Goal: Task Accomplishment & Management: Manage account settings

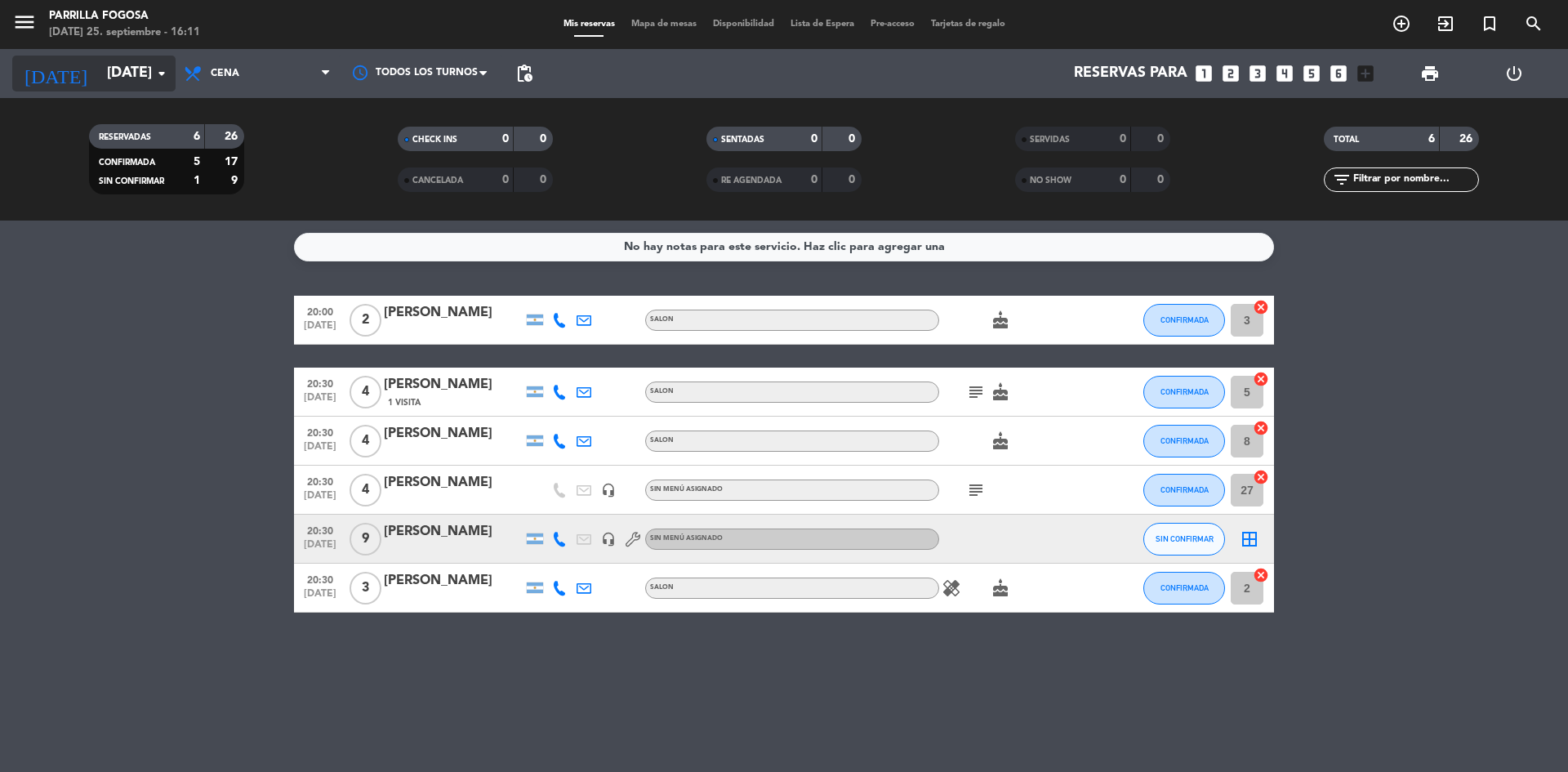
click at [131, 86] on input "[DATE]" at bounding box center [193, 73] width 190 height 33
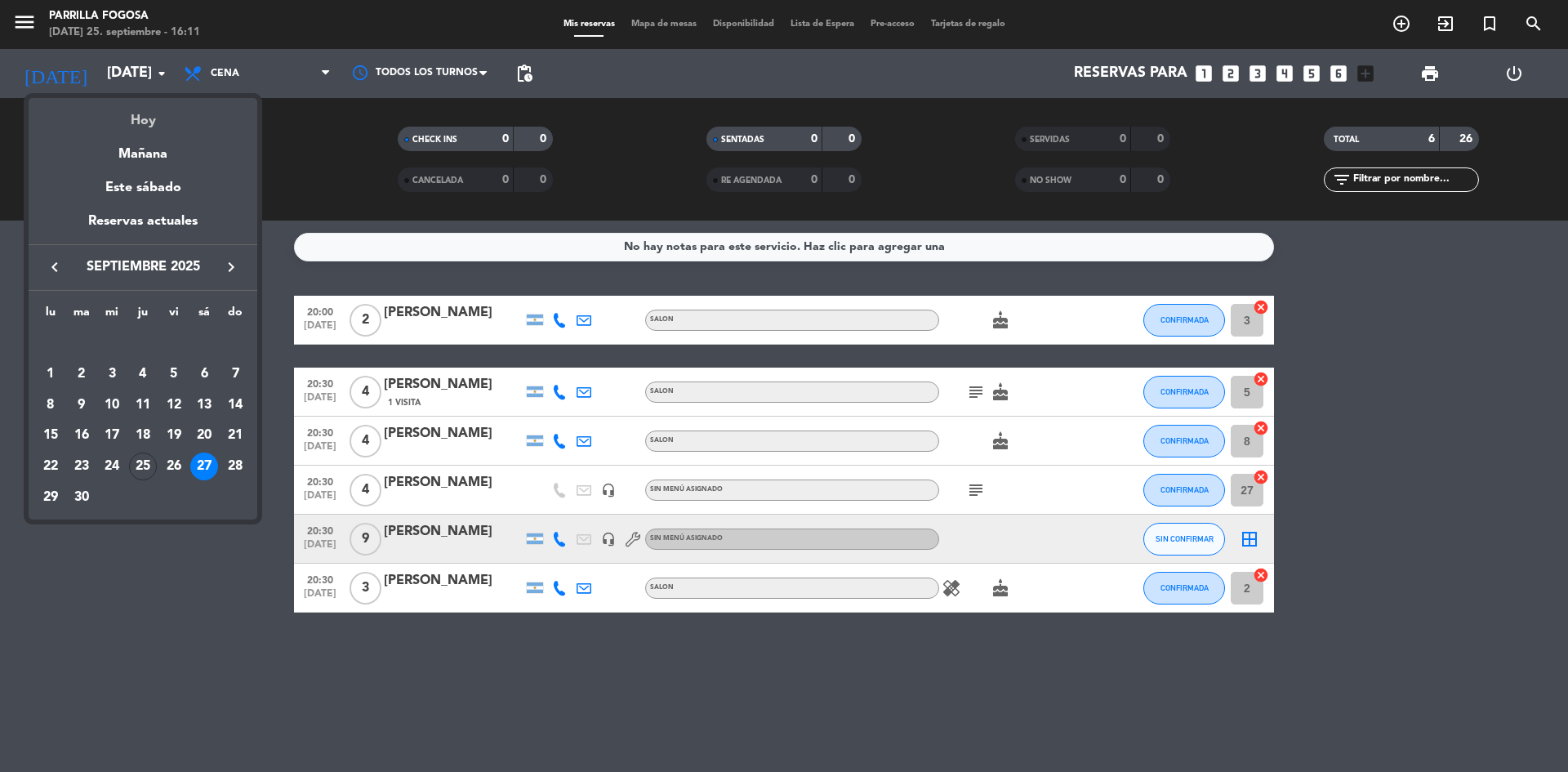
click at [140, 114] on div "Hoy" at bounding box center [142, 115] width 228 height 34
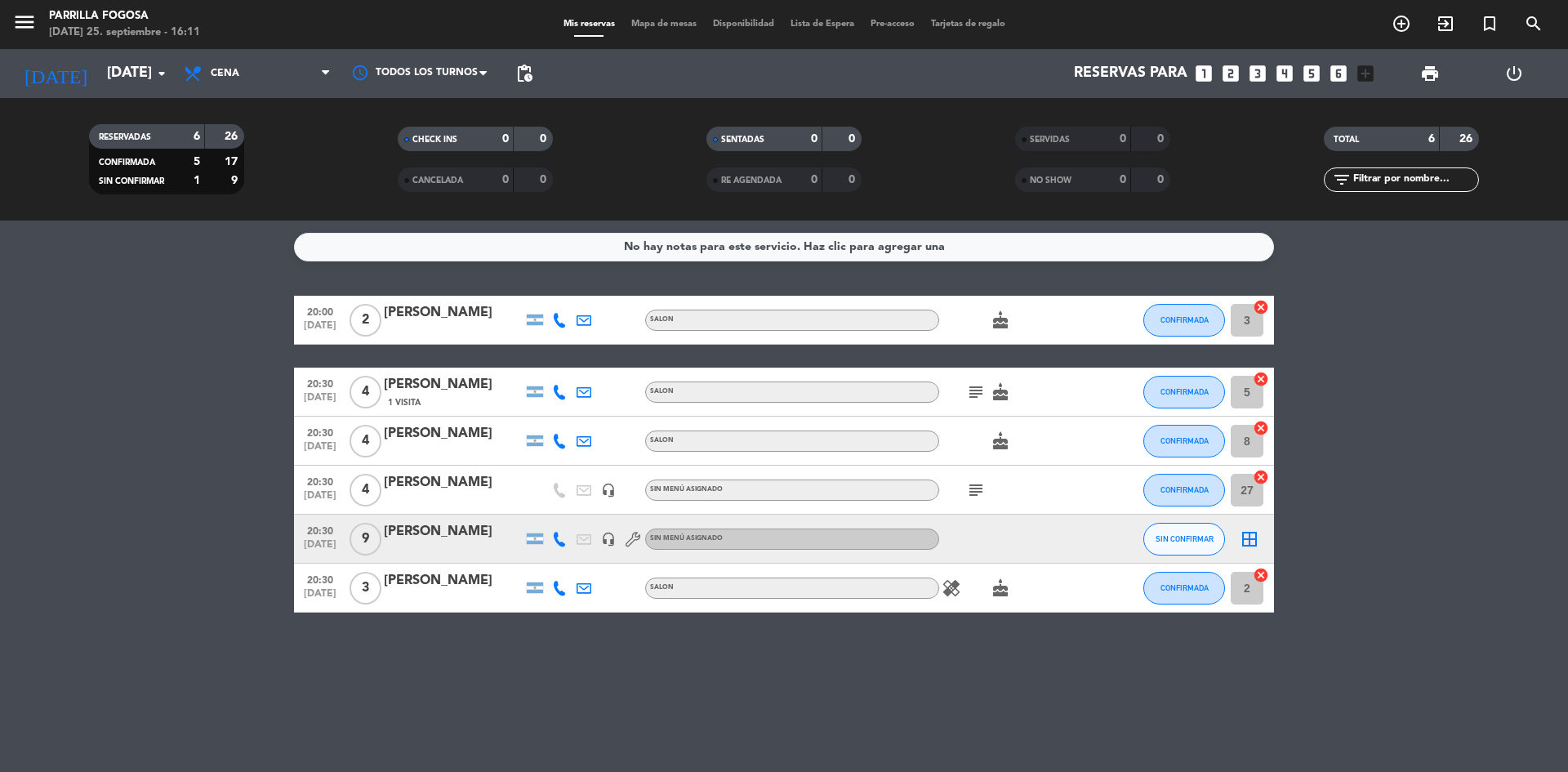
type input "[DEMOGRAPHIC_DATA][DATE]"
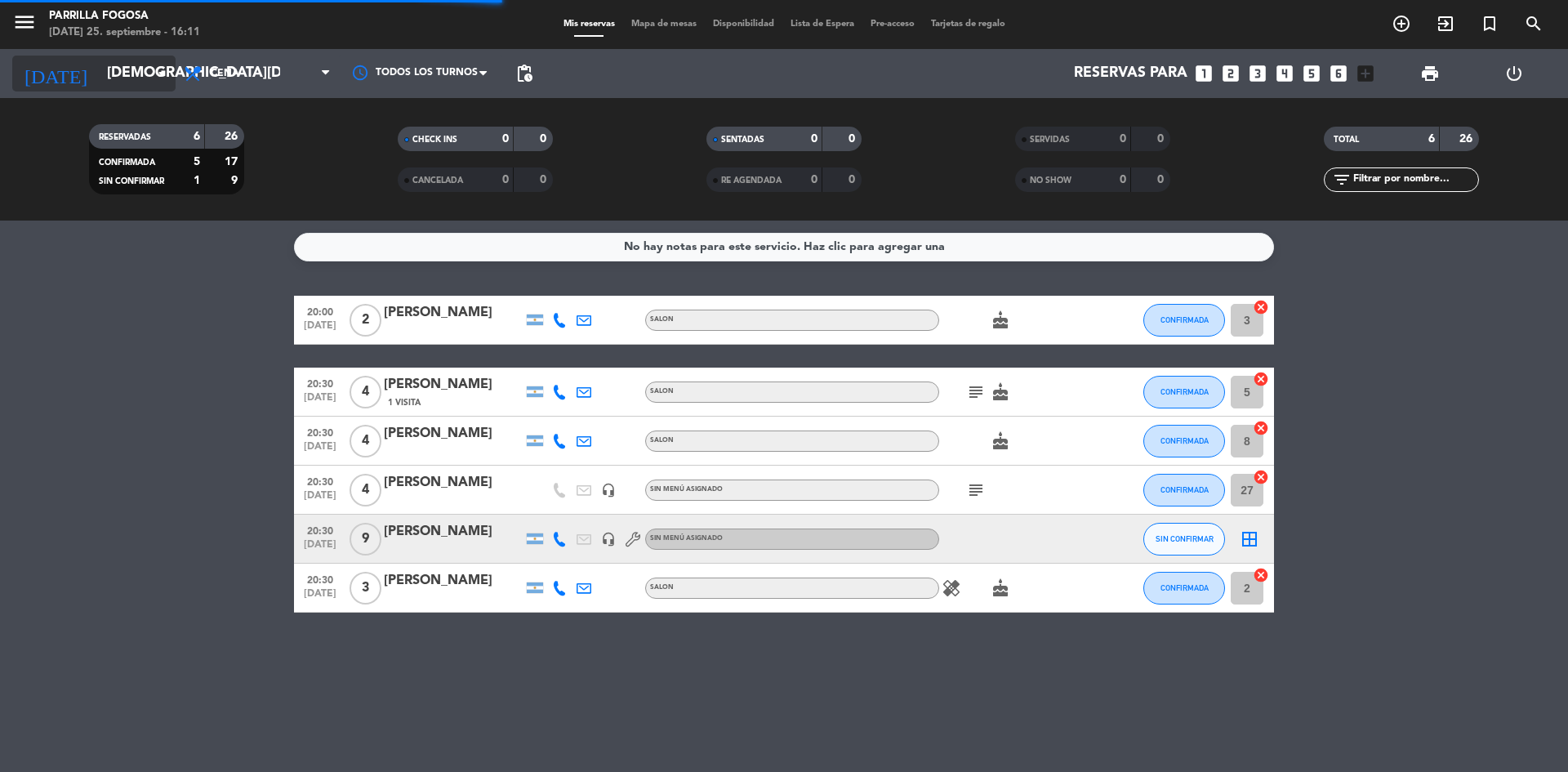
click at [146, 72] on input "[DEMOGRAPHIC_DATA][DATE]" at bounding box center [193, 73] width 190 height 33
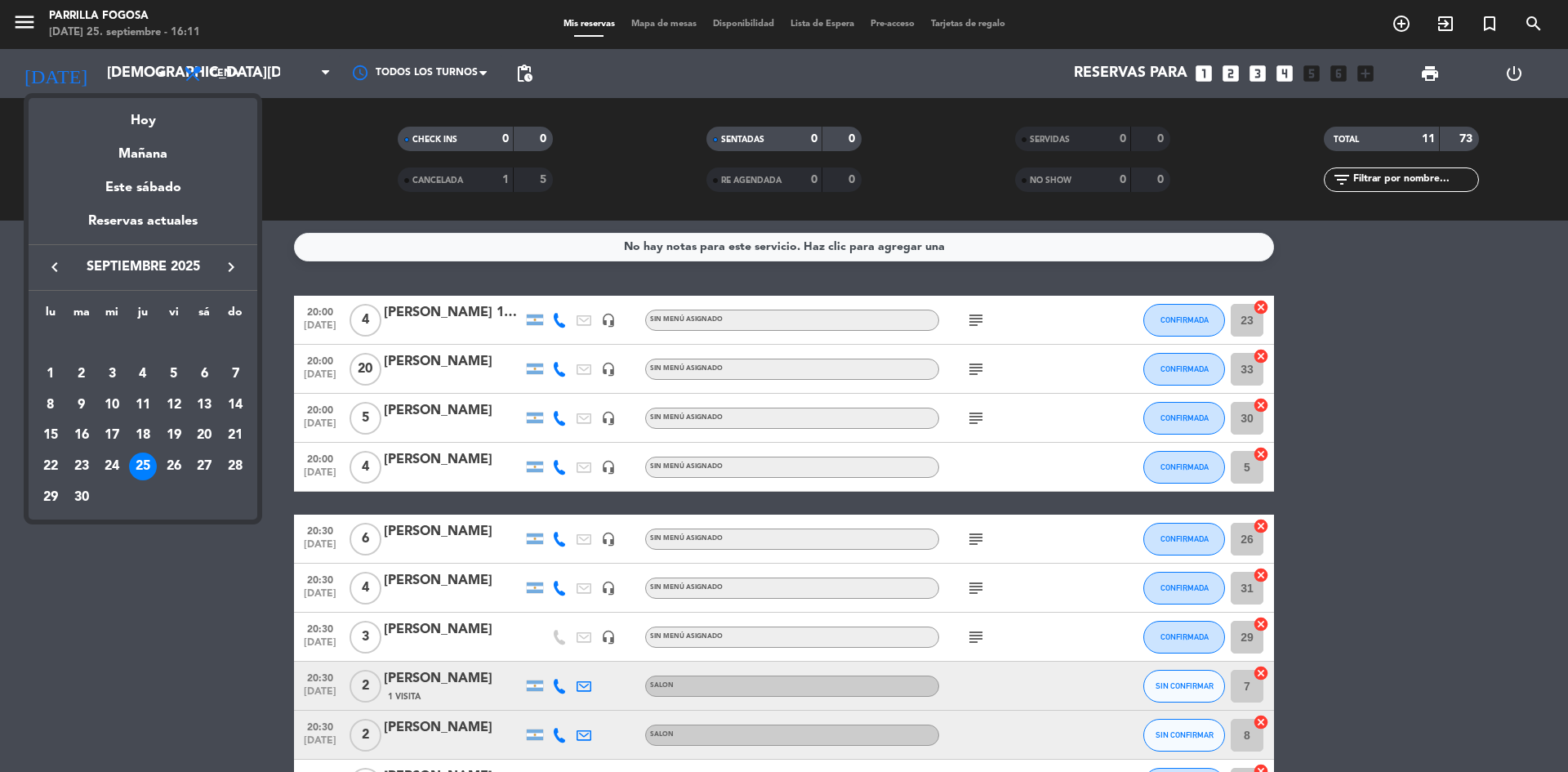
click at [287, 225] on div at bounding box center [784, 386] width 1568 height 772
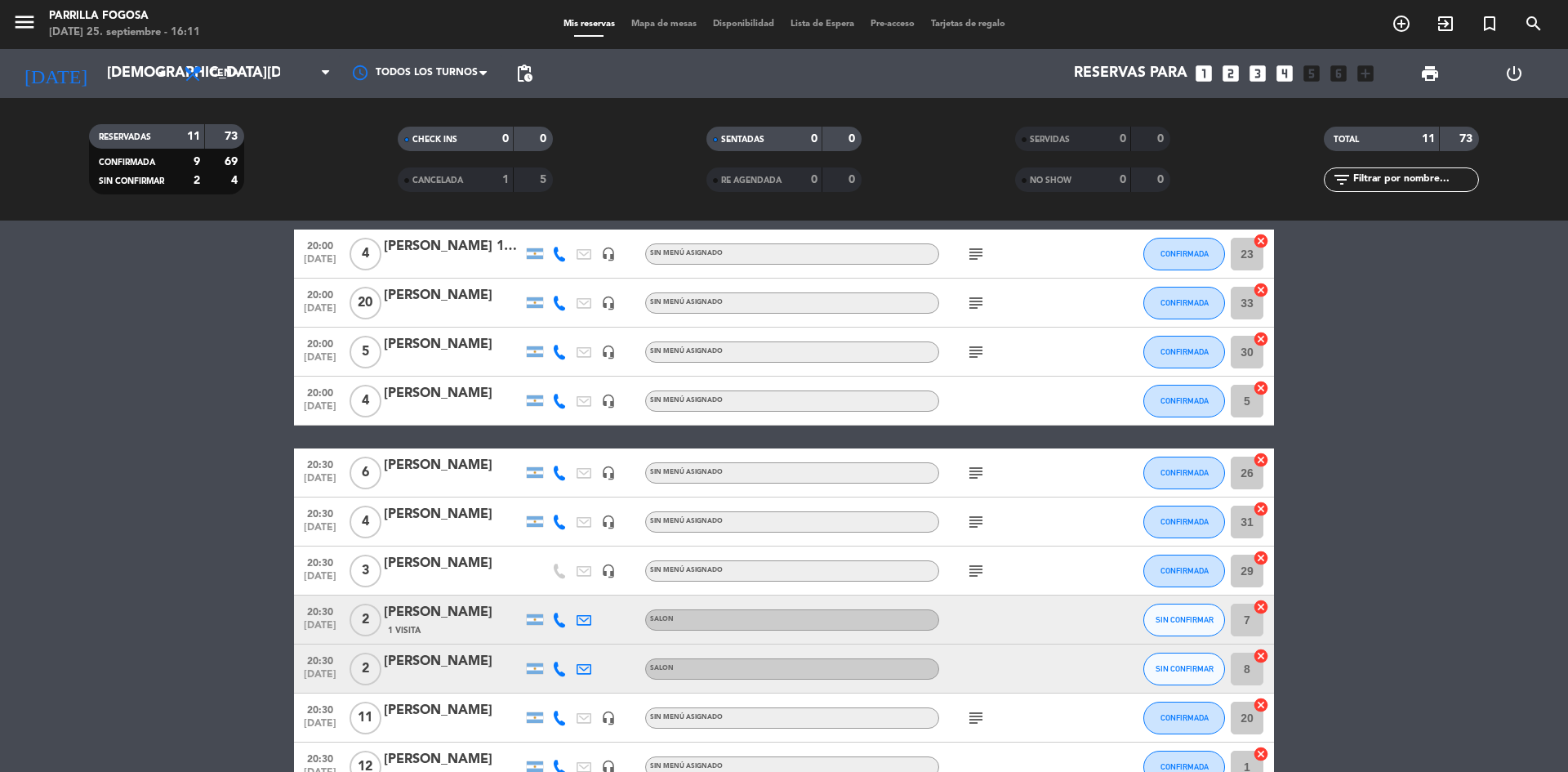
scroll to position [168, 0]
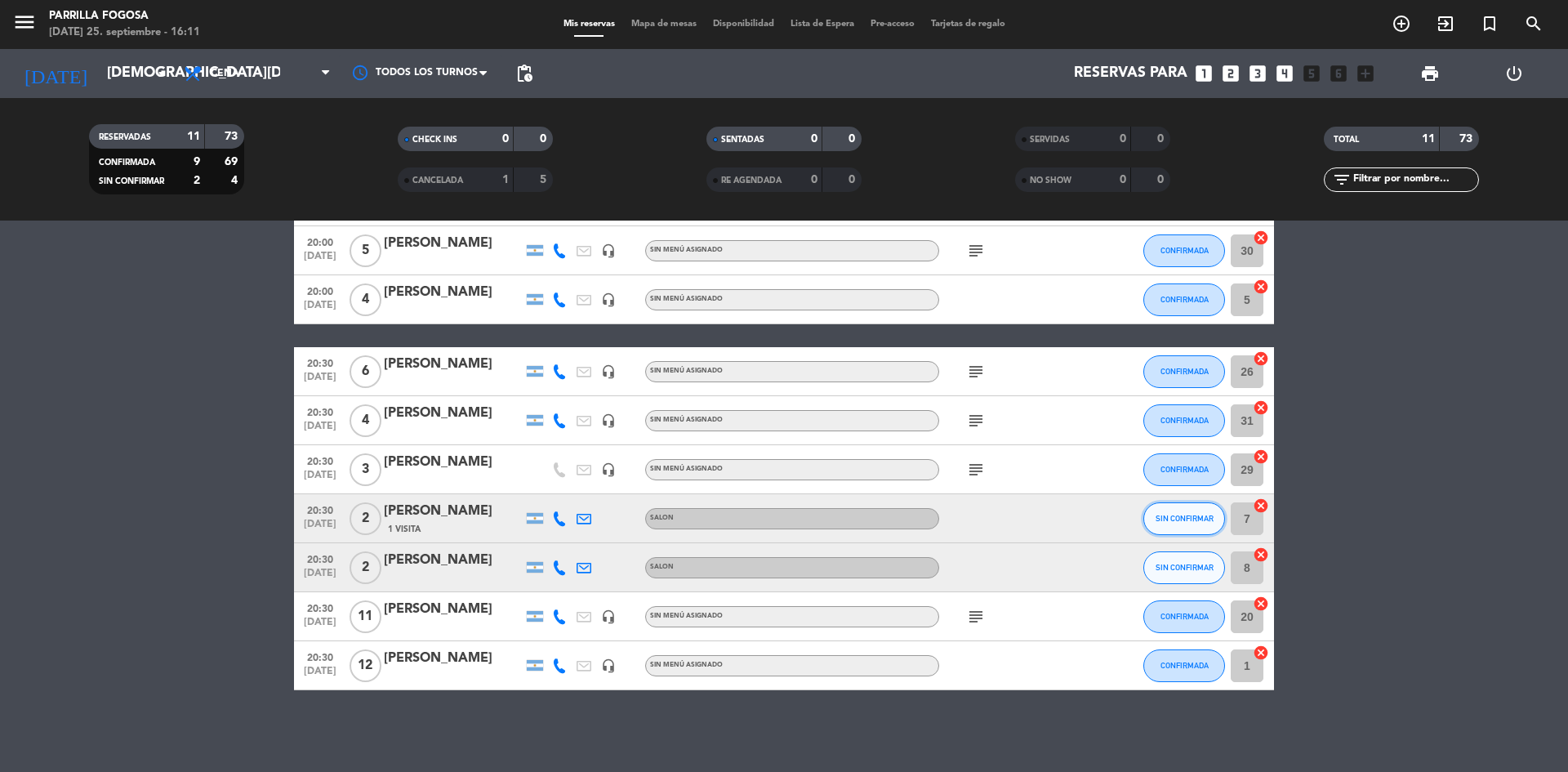
click at [1184, 522] on span "SIN CONFIRMAR" at bounding box center [1184, 518] width 58 height 9
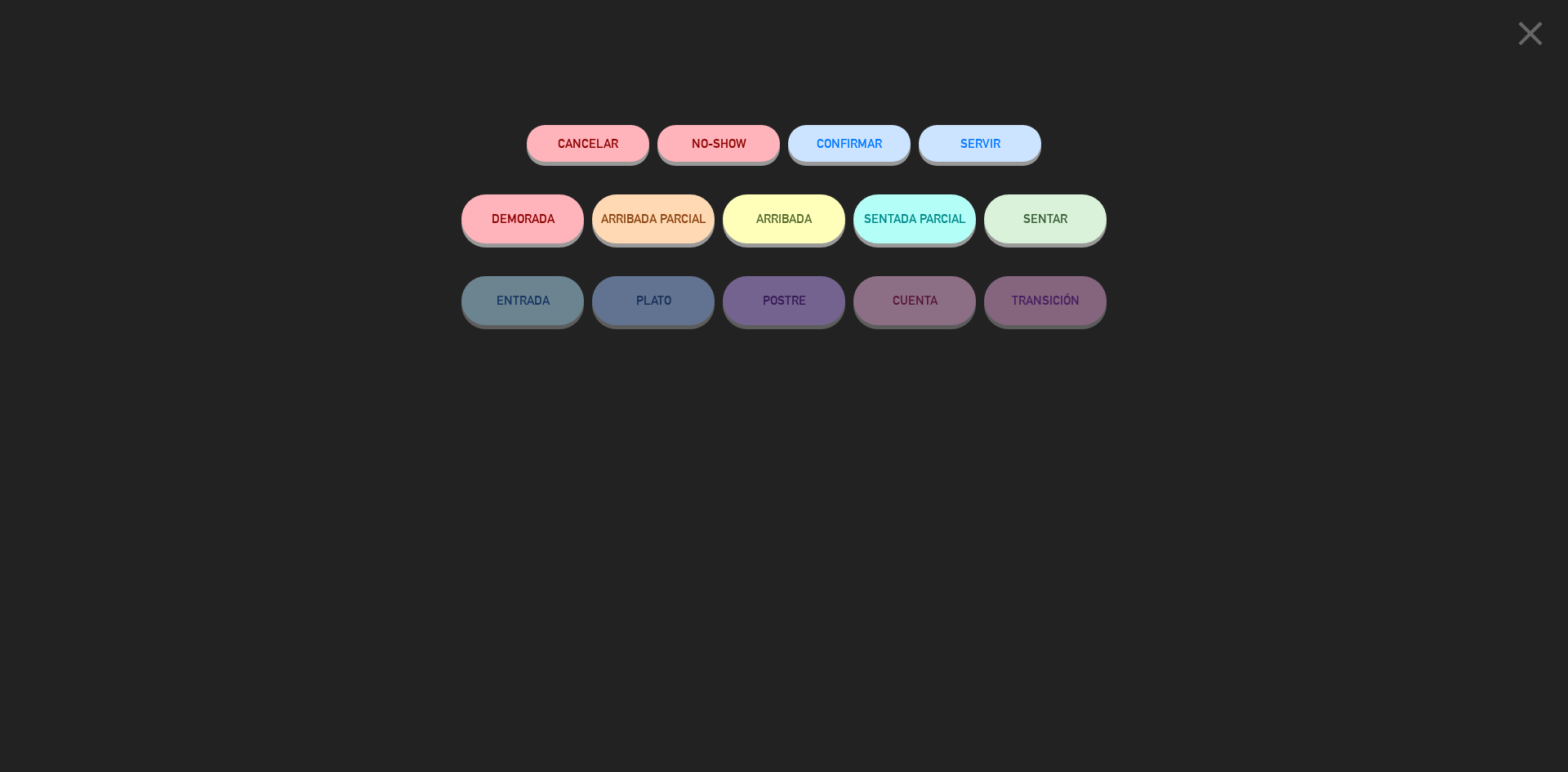
click at [851, 153] on button "CONFIRMAR" at bounding box center [850, 143] width 123 height 37
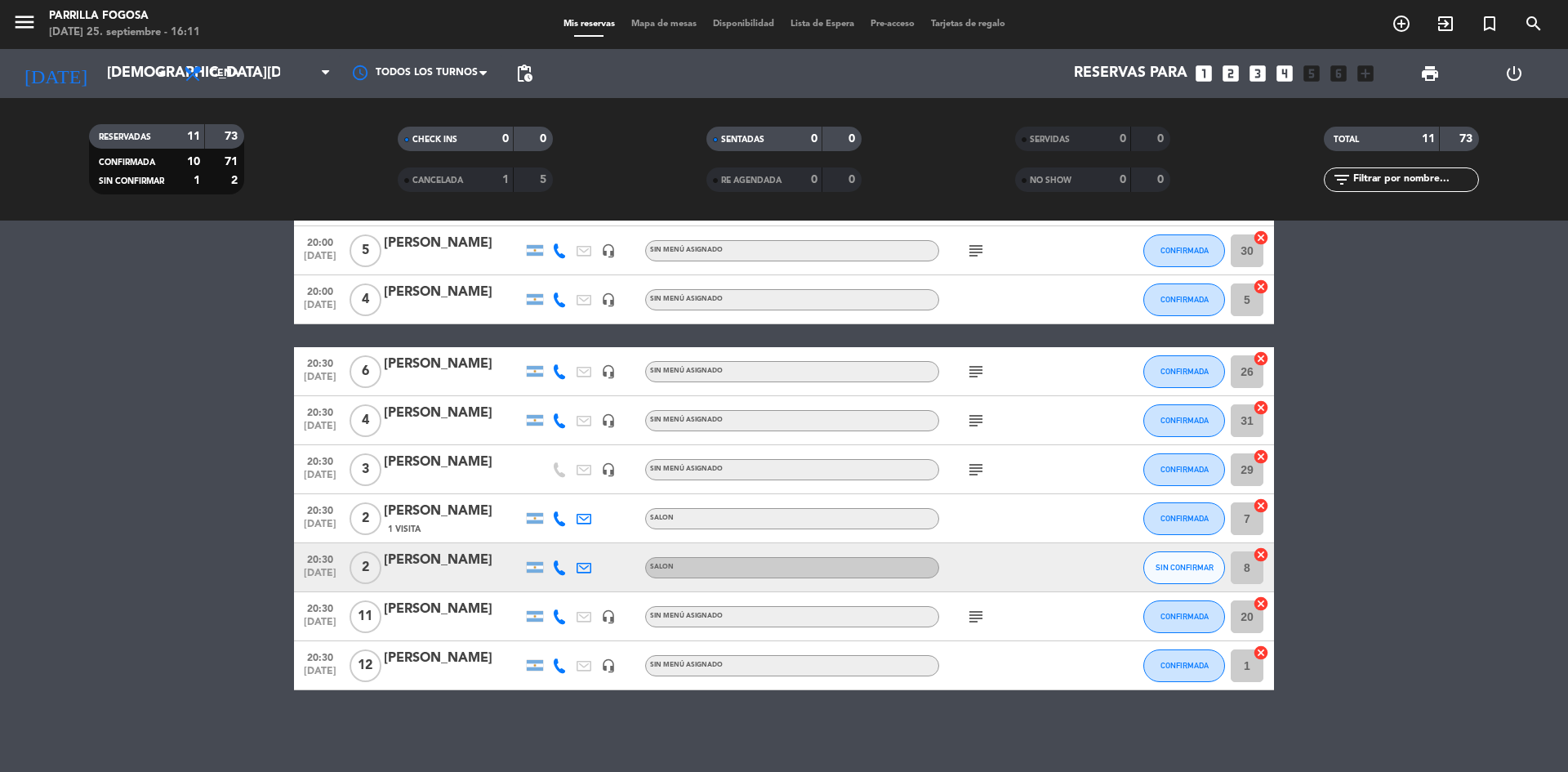
click at [1183, 546] on div "SIN CONFIRMAR" at bounding box center [1184, 567] width 82 height 49
click at [1193, 563] on span "SIN CONFIRMAR" at bounding box center [1184, 568] width 58 height 9
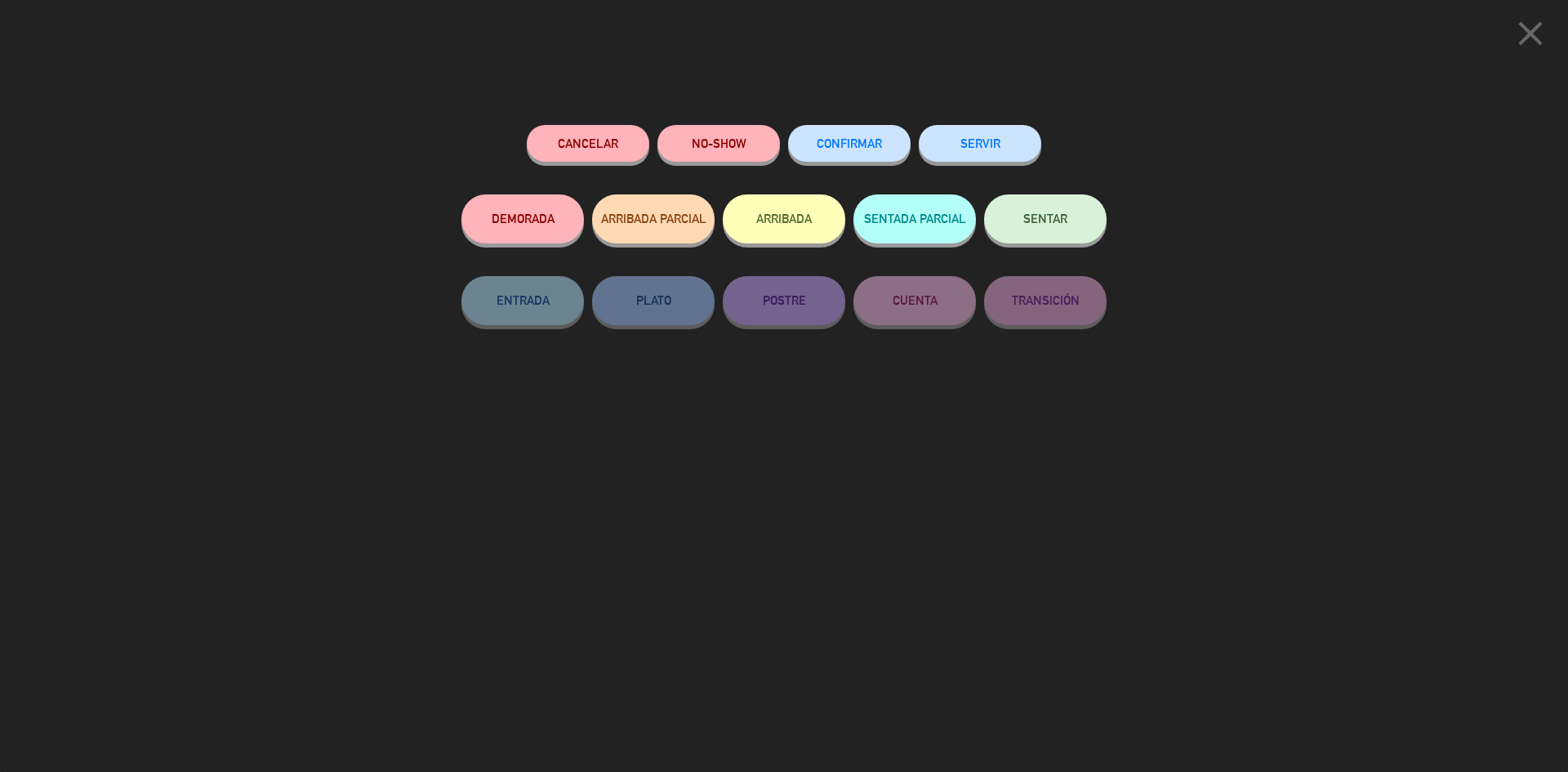
click at [868, 163] on div "CONFIRMAR" at bounding box center [850, 160] width 123 height 70
click at [869, 145] on span "CONFIRMAR" at bounding box center [849, 143] width 65 height 14
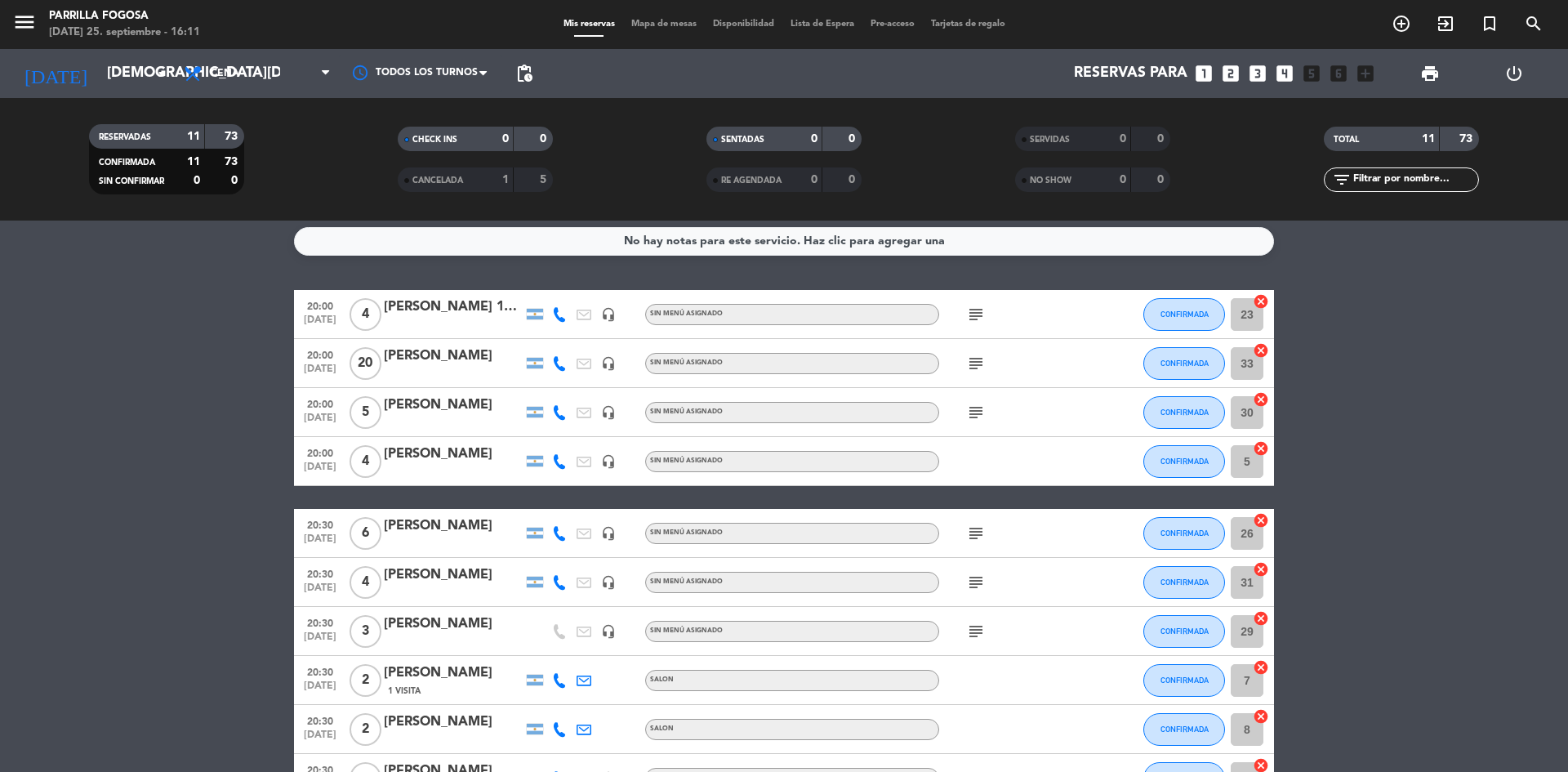
scroll to position [4, 0]
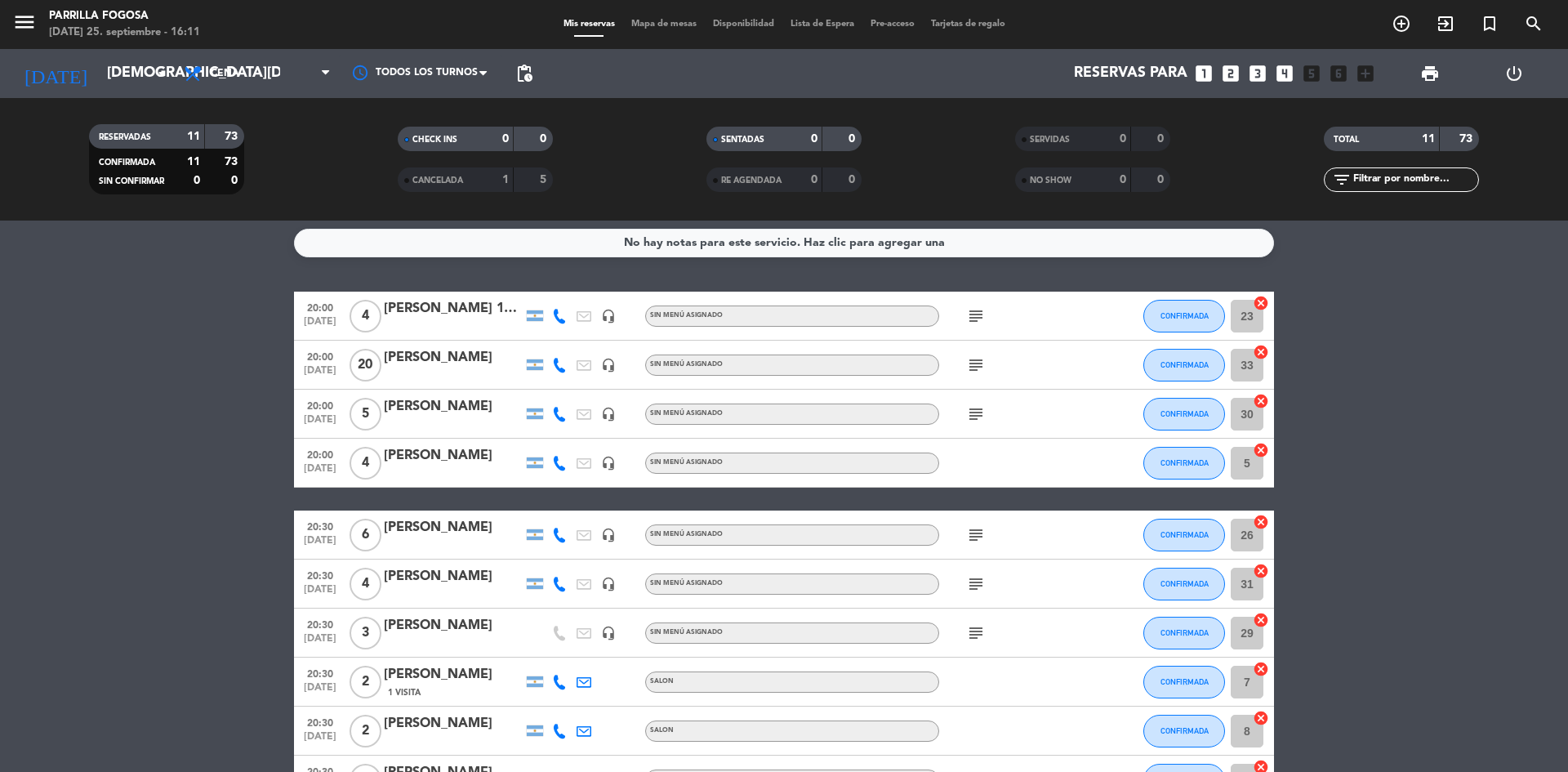
click at [220, 363] on bookings-row "20:00 [DATE] 4 [PERSON_NAME] 18HS headset_mic Sin menú asignado subject CONFIRM…" at bounding box center [784, 572] width 1568 height 562
